Goal: Task Accomplishment & Management: Manage account settings

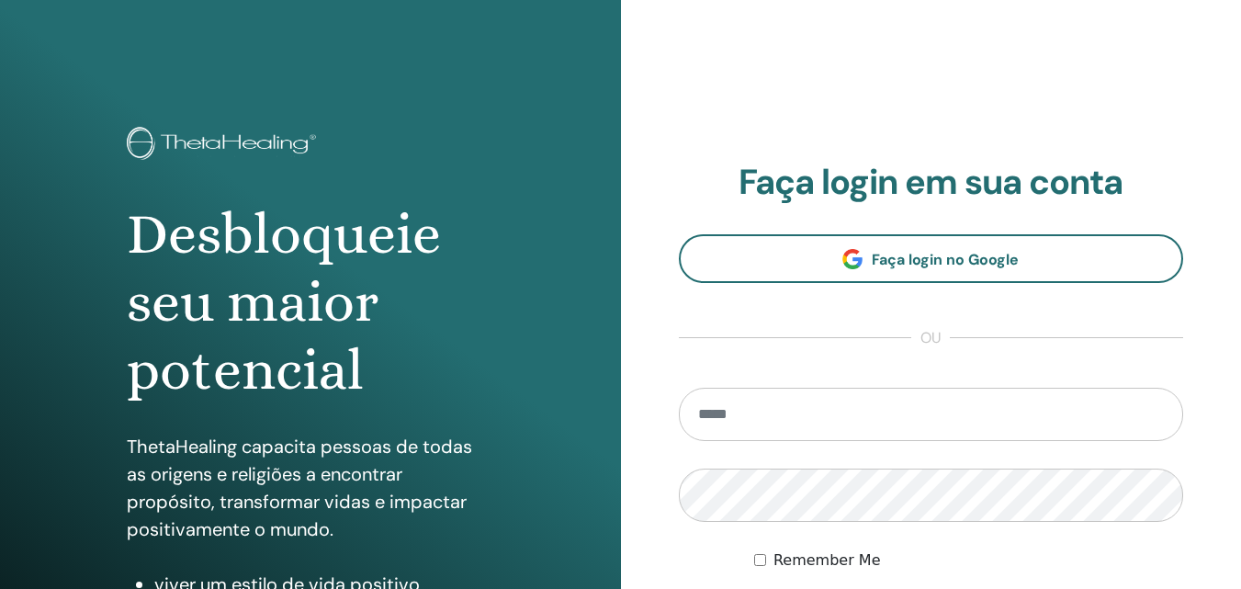
scroll to position [293, 0]
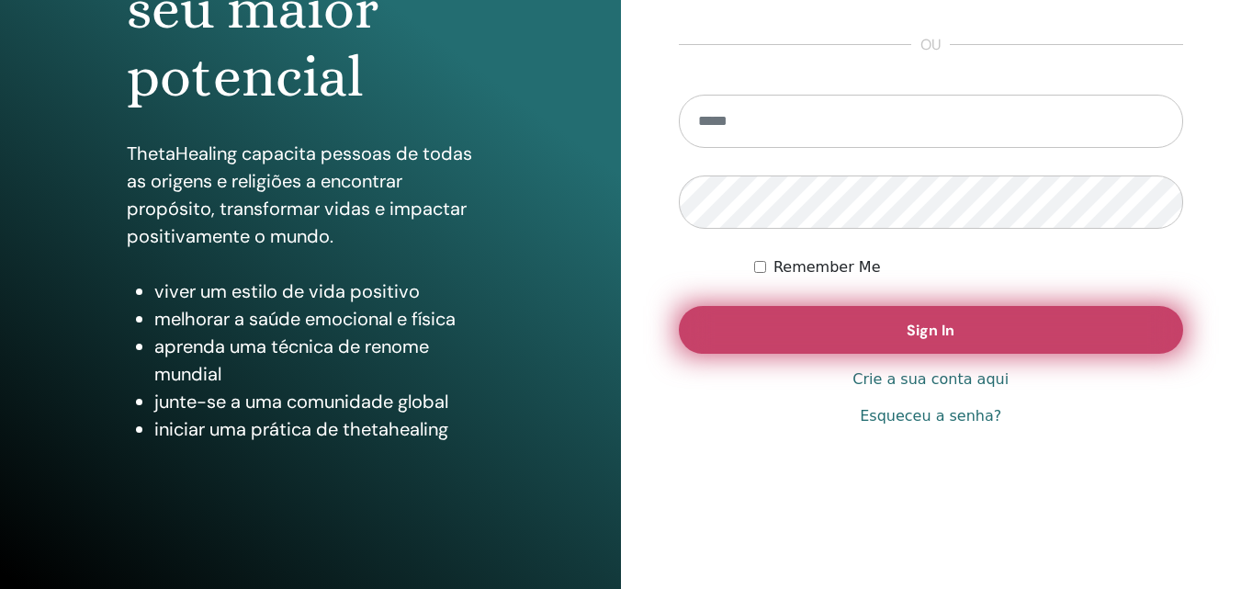
type input "**********"
click at [875, 332] on button "Sign In" at bounding box center [931, 330] width 505 height 48
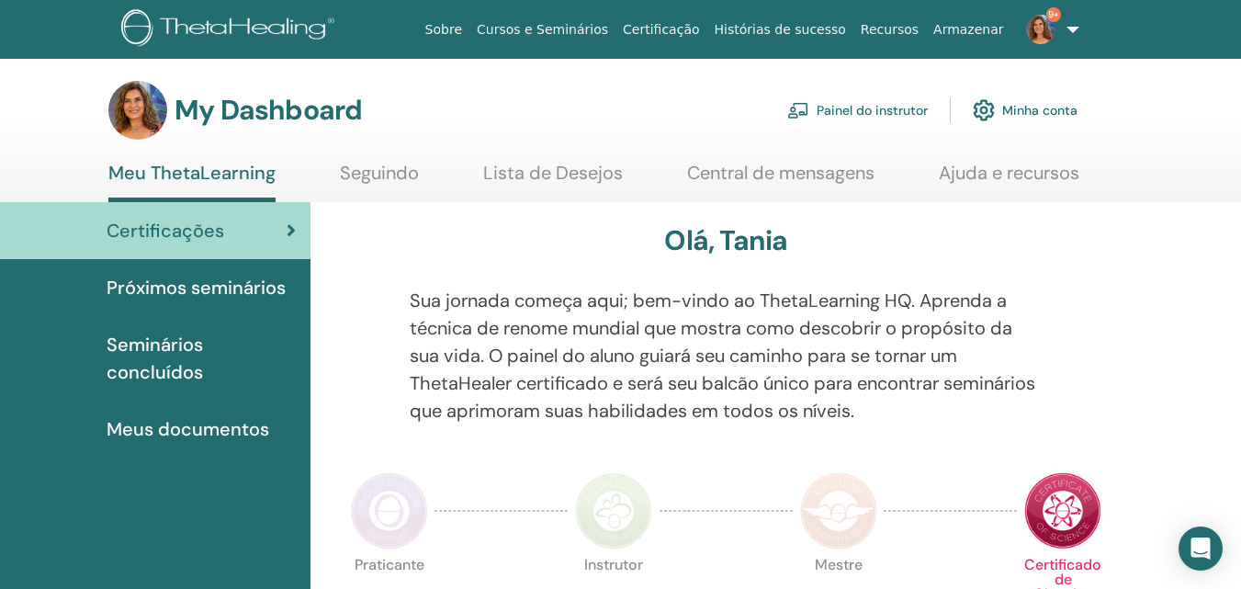
click at [897, 109] on link "Painel do instrutor" at bounding box center [857, 110] width 141 height 40
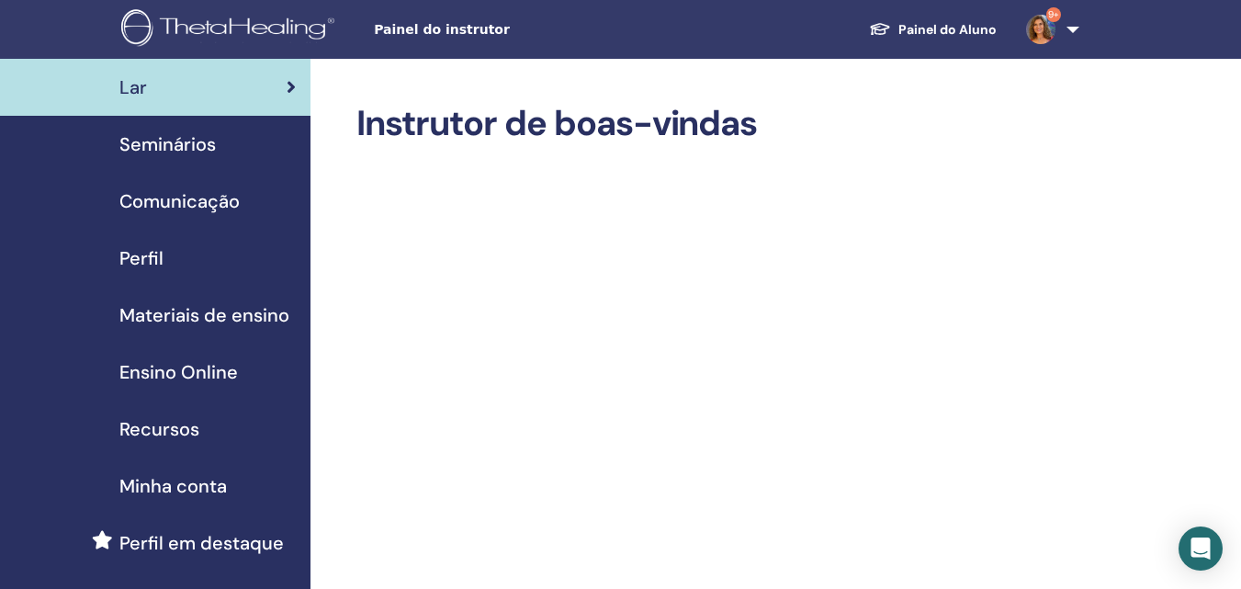
click at [189, 140] on span "Seminários" at bounding box center [167, 144] width 96 height 28
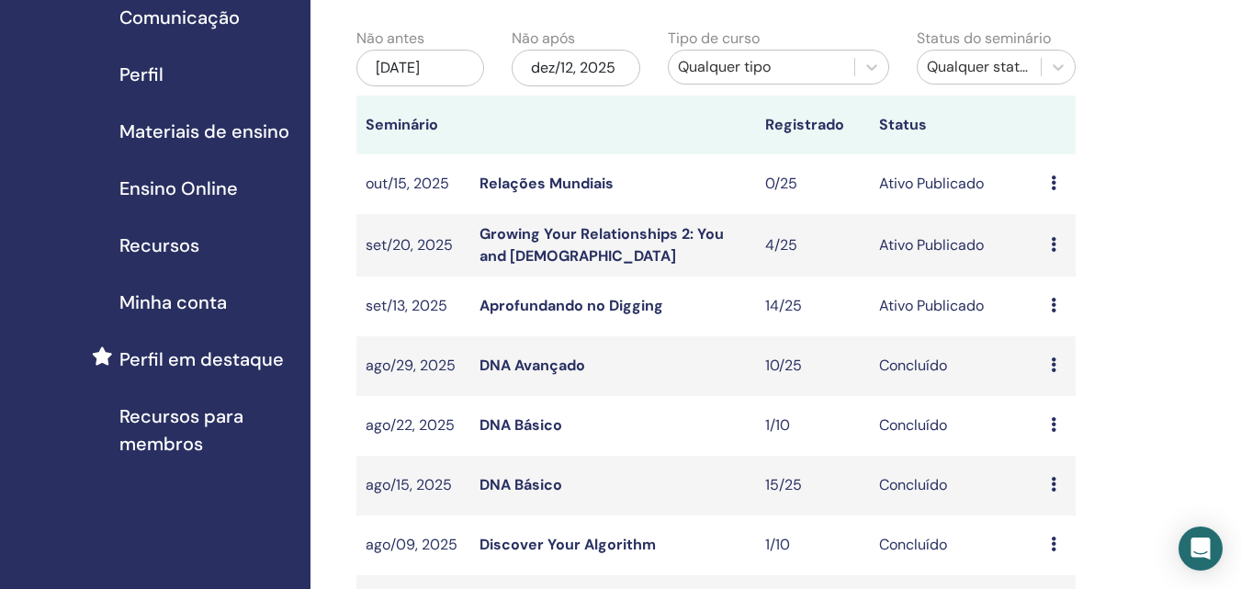
scroll to position [276, 0]
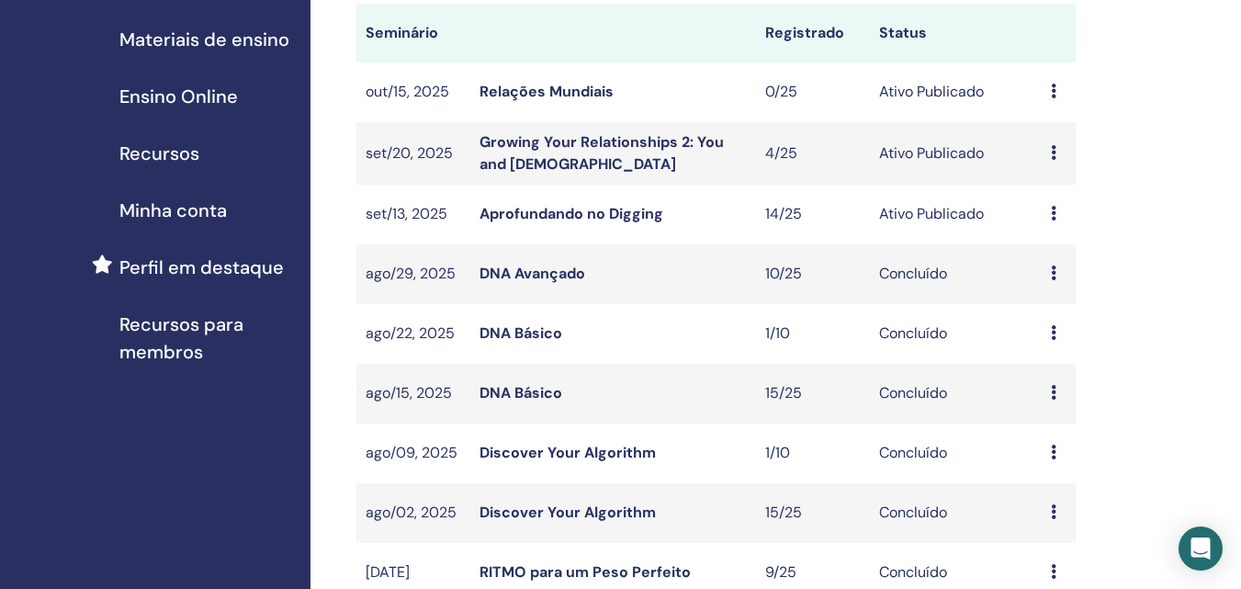
click at [599, 214] on link "Aprofundando no Digging" at bounding box center [572, 213] width 184 height 19
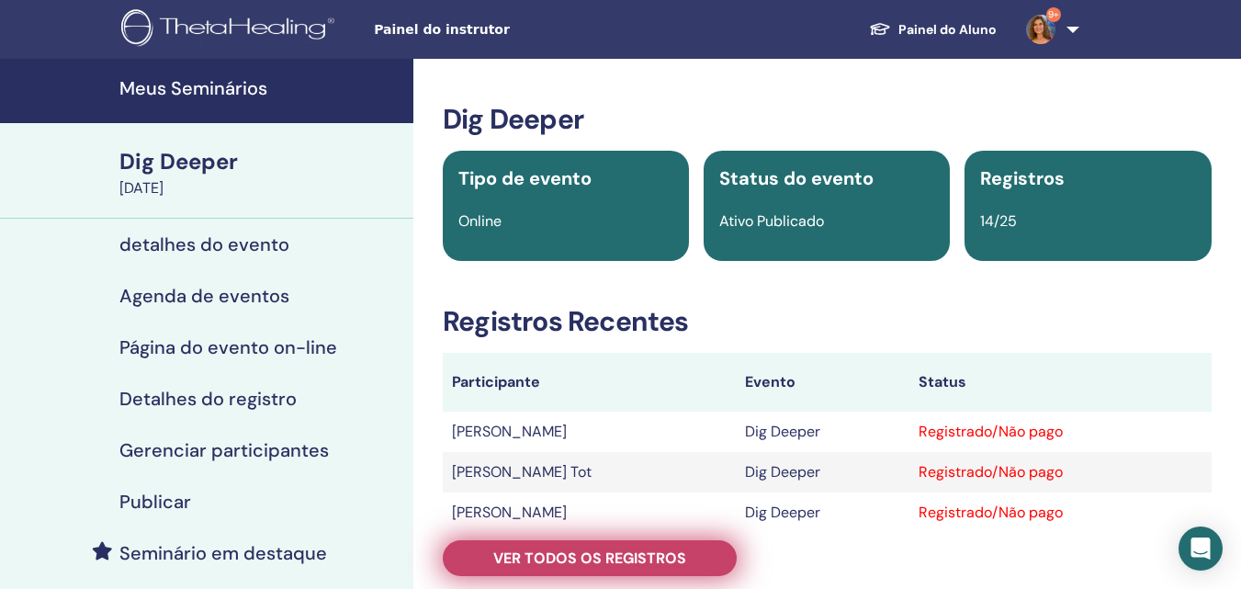
click at [692, 548] on link "Ver todos os registros" at bounding box center [590, 558] width 294 height 36
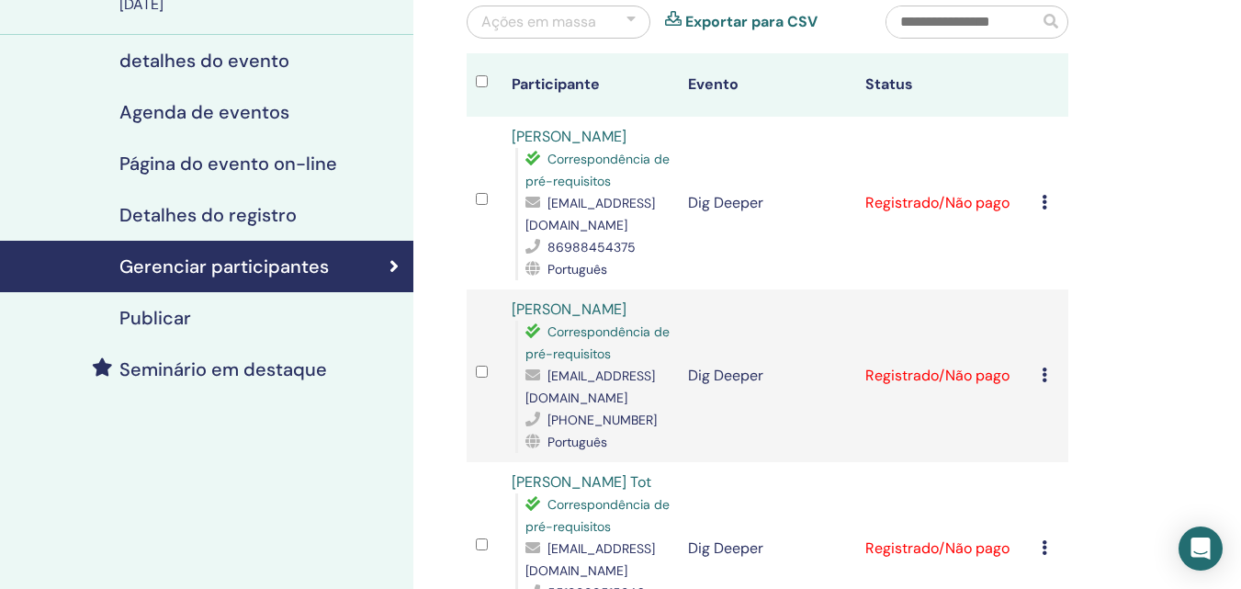
scroll to position [367, 0]
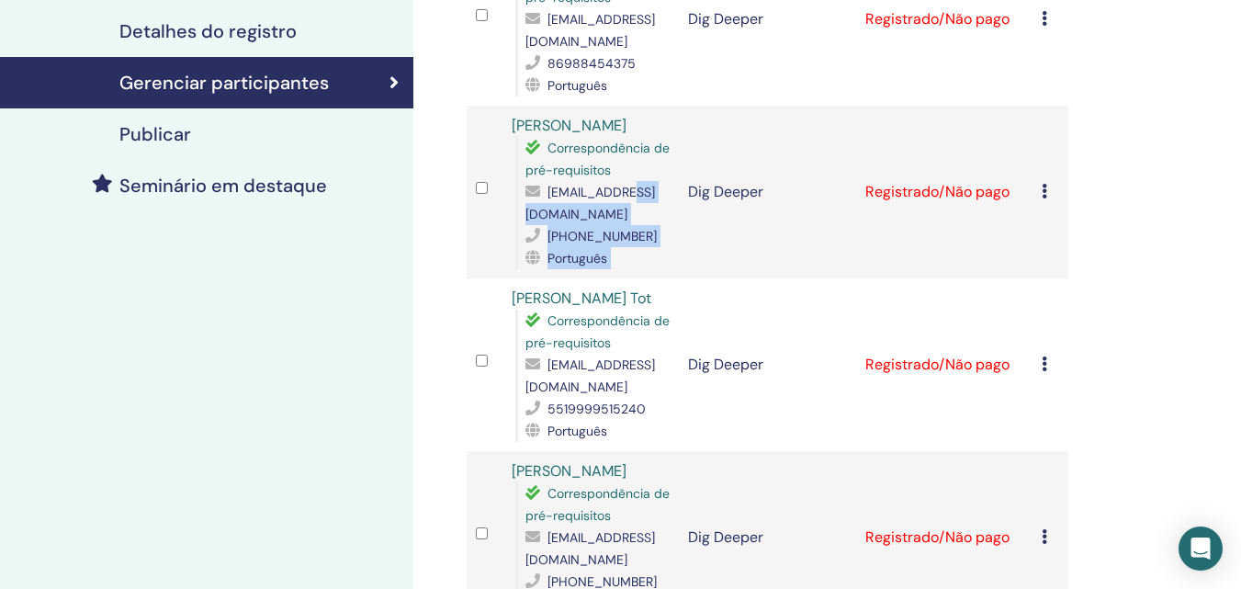
drag, startPoint x: 686, startPoint y: 236, endPoint x: 615, endPoint y: 241, distance: 71.8
click at [615, 241] on tr "[PERSON_NAME] Correspondência de pré-requisitos [EMAIL_ADDRESS][DOMAIN_NAME] [P…" at bounding box center [768, 192] width 602 height 173
click at [728, 276] on td "Dig Deeper" at bounding box center [767, 192] width 177 height 173
drag, startPoint x: 525, startPoint y: 240, endPoint x: 682, endPoint y: 237, distance: 156.2
click at [655, 222] on span "[EMAIL_ADDRESS][DOMAIN_NAME]" at bounding box center [590, 203] width 130 height 39
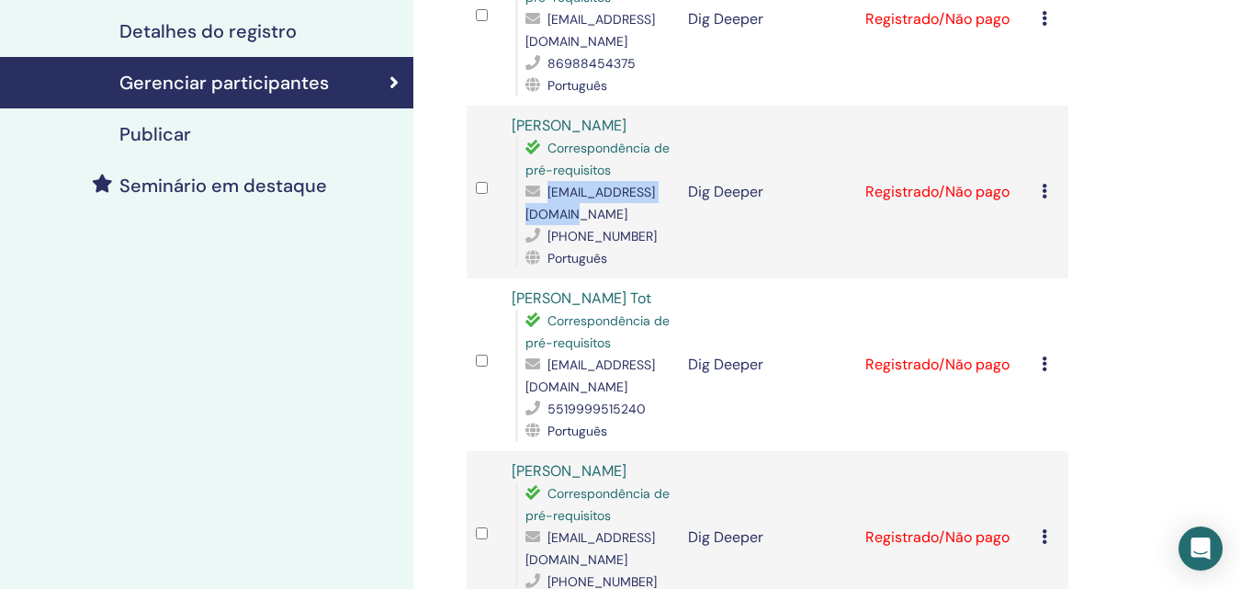
copy span "[EMAIL_ADDRESS][DOMAIN_NAME]"
drag, startPoint x: 548, startPoint y: 408, endPoint x: 674, endPoint y: 407, distance: 125.9
click at [674, 407] on td "[PERSON_NAME] Tot Correspondência de pré-requisitos [EMAIL_ADDRESS][DOMAIN_NAME…" at bounding box center [590, 364] width 177 height 173
copy span "[EMAIL_ADDRESS][DOMAIN_NAME]"
